Goal: Task Accomplishment & Management: Manage account settings

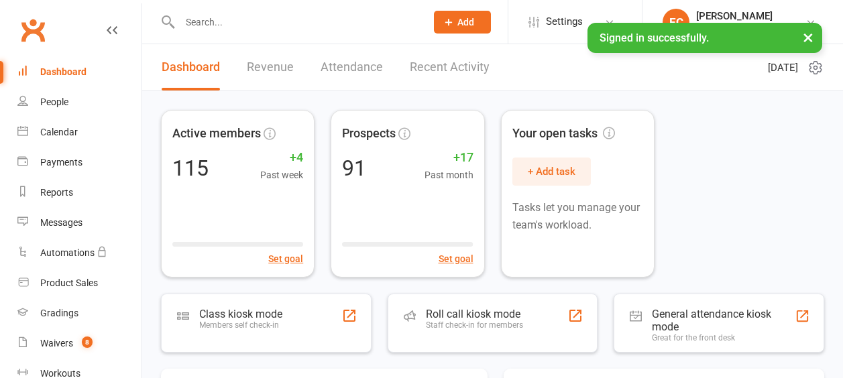
drag, startPoint x: 0, startPoint y: 0, endPoint x: 253, endPoint y: 21, distance: 254.3
click at [253, 21] on input "text" at bounding box center [296, 22] width 241 height 19
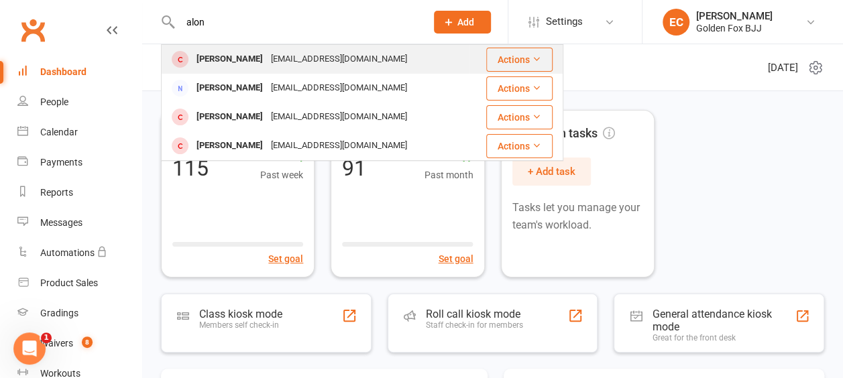
type input "alon"
click at [247, 54] on div "[PERSON_NAME]" at bounding box center [229, 59] width 74 height 19
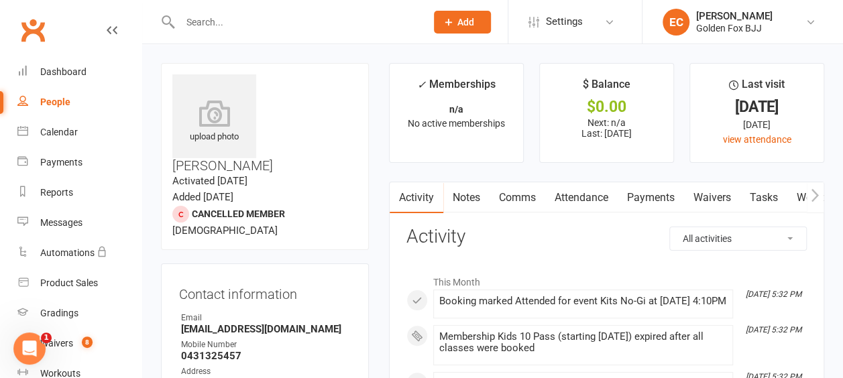
click at [815, 195] on icon "button" at bounding box center [815, 195] width 8 height 14
click at [814, 195] on icon "button" at bounding box center [815, 195] width 8 height 14
click at [814, 194] on icon "button" at bounding box center [815, 195] width 8 height 14
click at [789, 192] on link "Mobile App" at bounding box center [787, 197] width 72 height 31
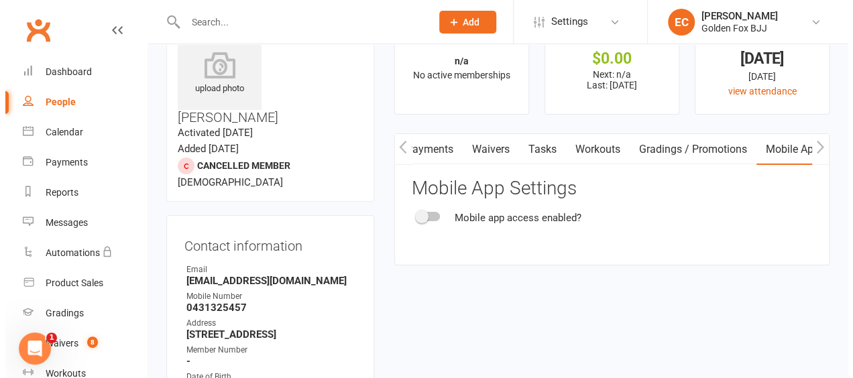
scroll to position [67, 0]
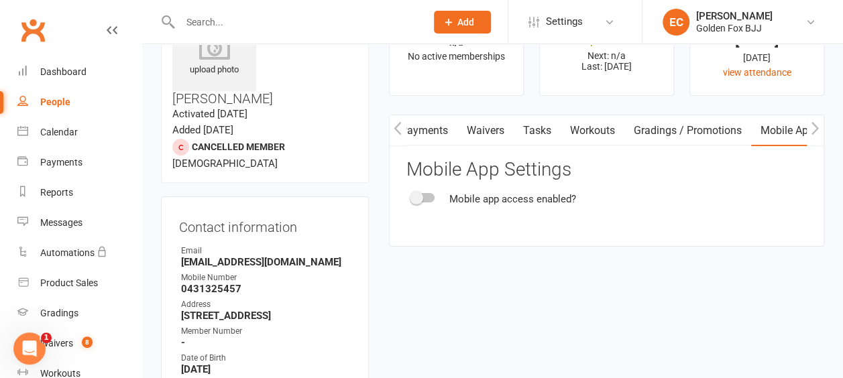
click at [416, 196] on span at bounding box center [416, 197] width 13 height 13
click at [412, 196] on input "checkbox" at bounding box center [412, 196] width 0 height 0
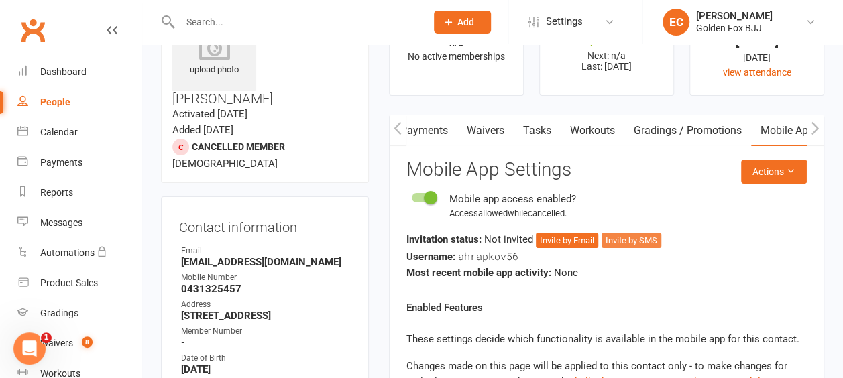
click at [632, 239] on button "Invite by SMS" at bounding box center [631, 241] width 60 height 16
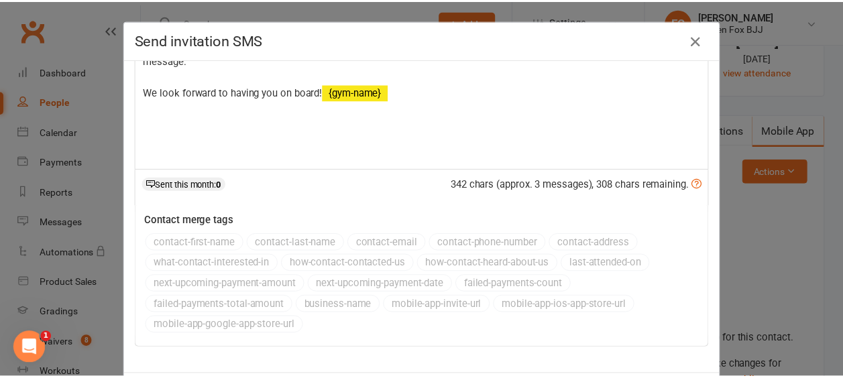
scroll to position [66, 0]
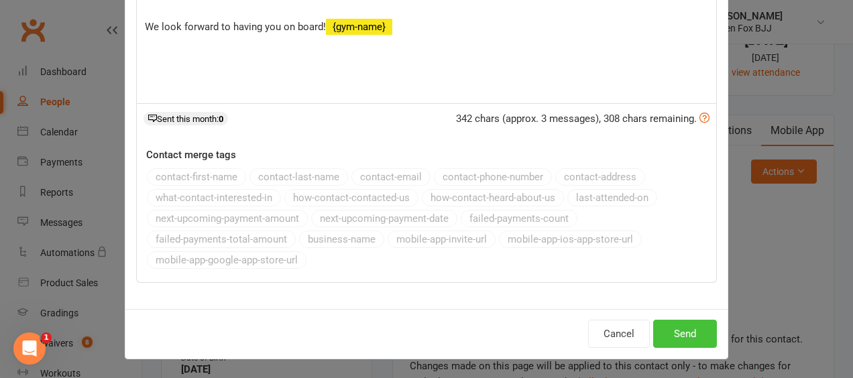
click at [686, 335] on button "Send" at bounding box center [685, 334] width 64 height 28
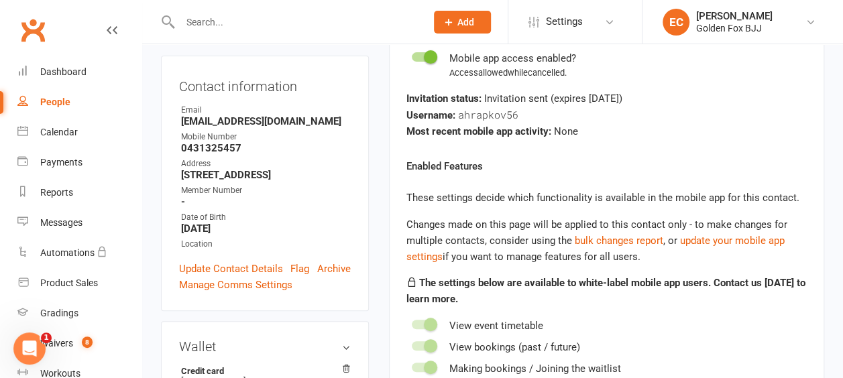
scroll to position [0, 0]
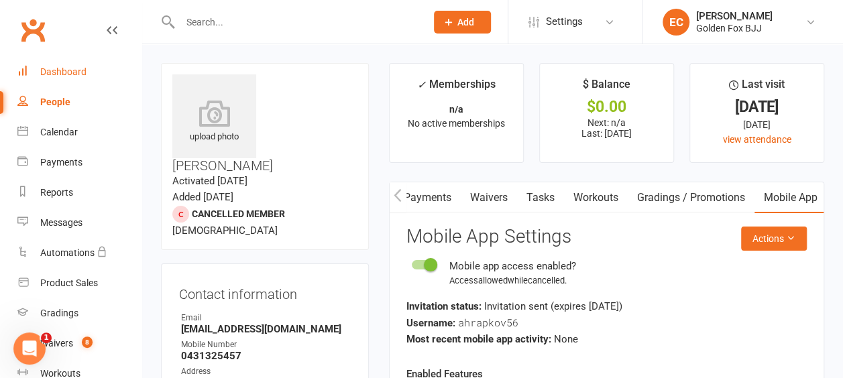
click at [57, 76] on div "Dashboard" at bounding box center [63, 71] width 46 height 11
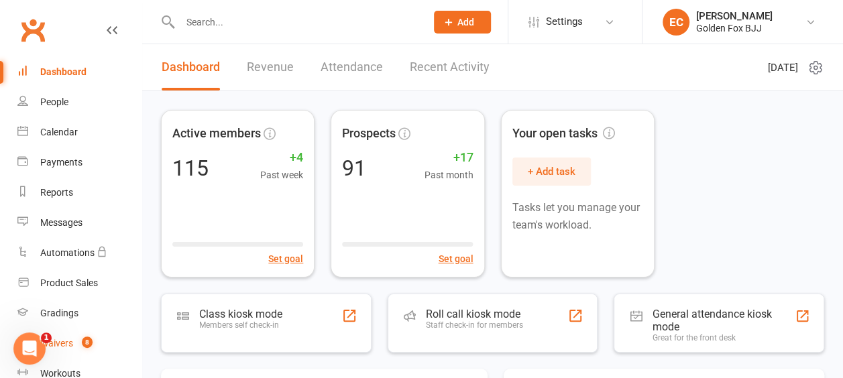
click at [61, 346] on div "Waivers" at bounding box center [56, 343] width 33 height 11
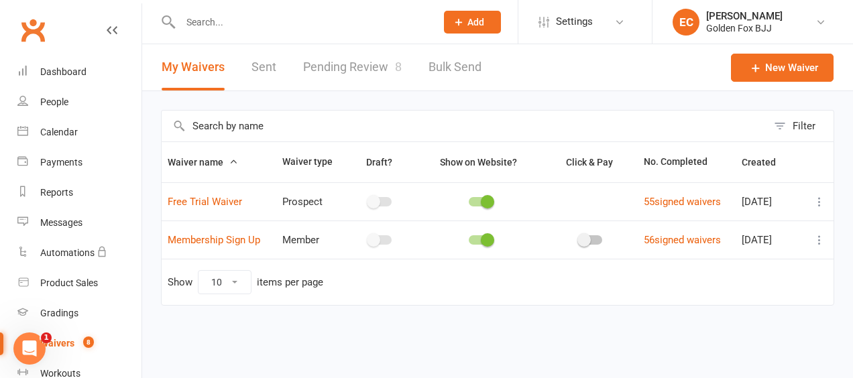
click at [353, 68] on link "Pending Review 8" at bounding box center [352, 67] width 99 height 46
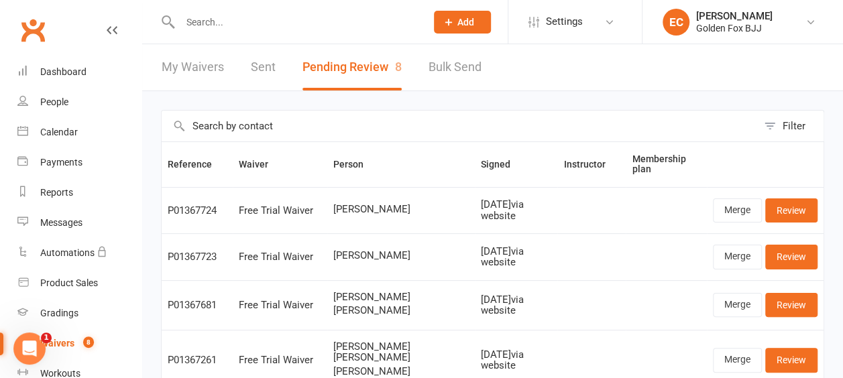
click at [509, 78] on header "My Waivers Sent Pending Review 8 Bulk Send" at bounding box center [492, 67] width 701 height 47
